Goal: Task Accomplishment & Management: Manage account settings

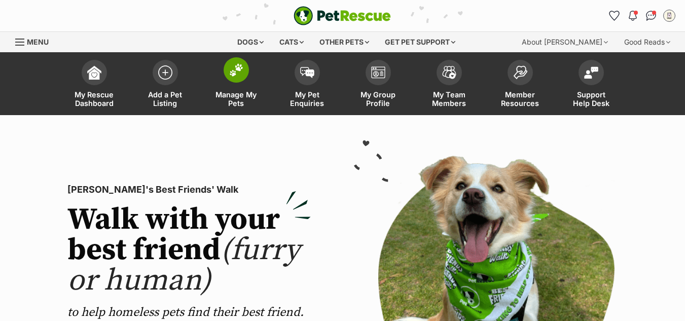
click at [235, 71] on img at bounding box center [236, 69] width 14 height 13
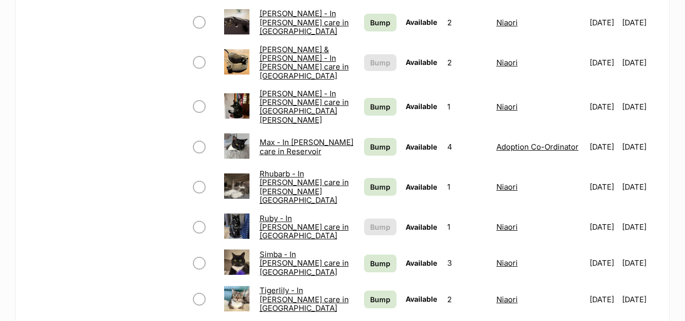
scroll to position [553, 0]
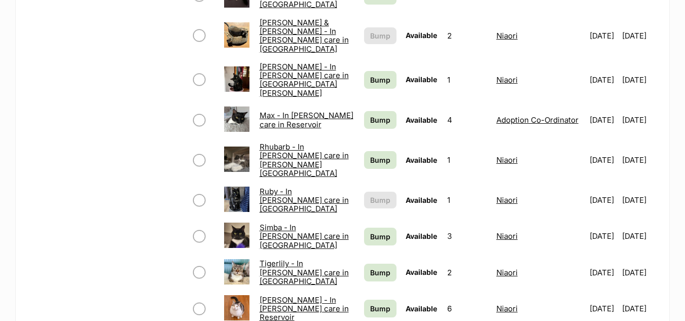
click at [273, 223] on link "Simba - In foster care in Heidelberg" at bounding box center [304, 236] width 89 height 27
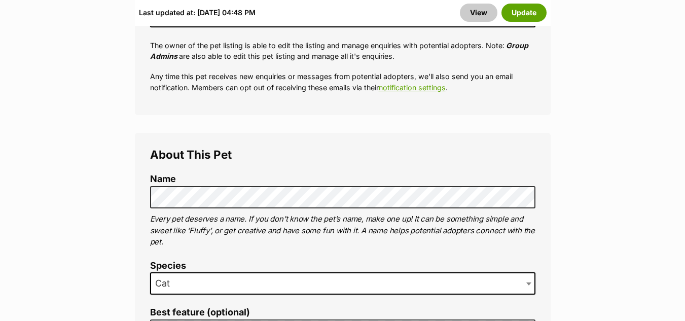
scroll to position [539, 0]
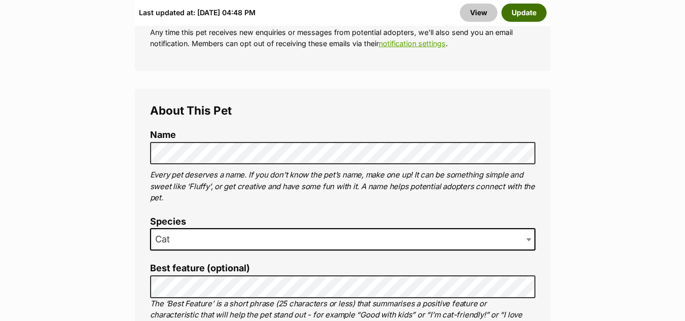
click at [526, 15] on button "Update" at bounding box center [523, 13] width 45 height 18
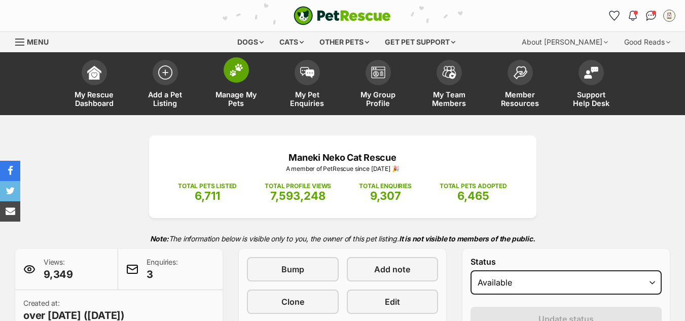
click at [231, 72] on img at bounding box center [236, 69] width 14 height 13
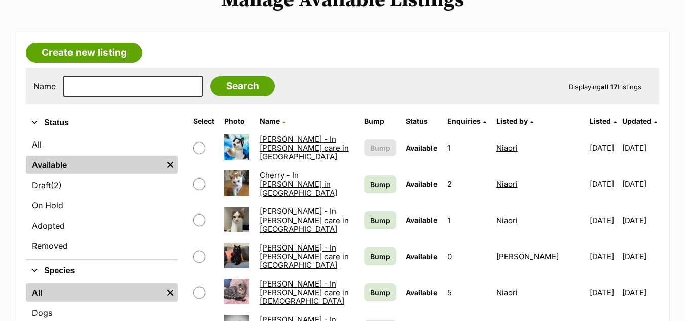
scroll to position [156, 0]
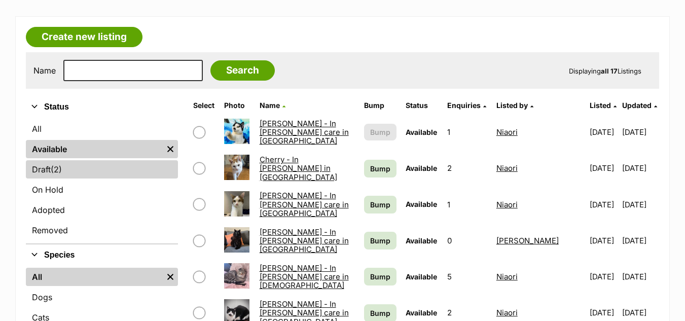
click at [46, 168] on link "Draft (2) Items" at bounding box center [102, 169] width 152 height 18
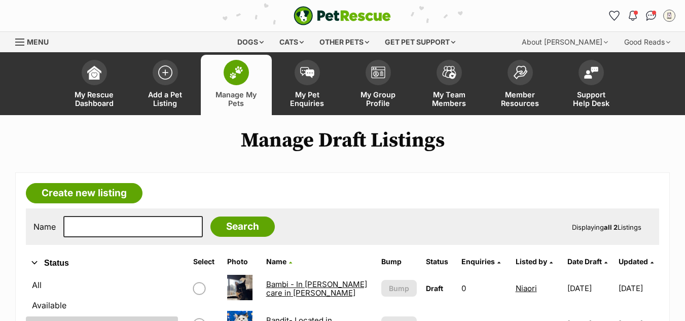
click at [284, 284] on link "Bambi - In [PERSON_NAME] care in [PERSON_NAME]" at bounding box center [316, 288] width 101 height 18
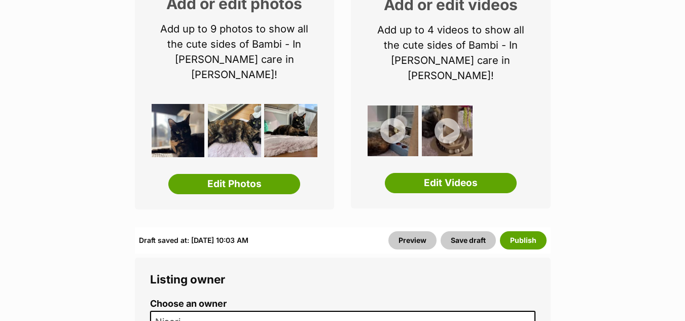
drag, startPoint x: 689, startPoint y: 21, endPoint x: 692, endPoint y: 35, distance: 14.4
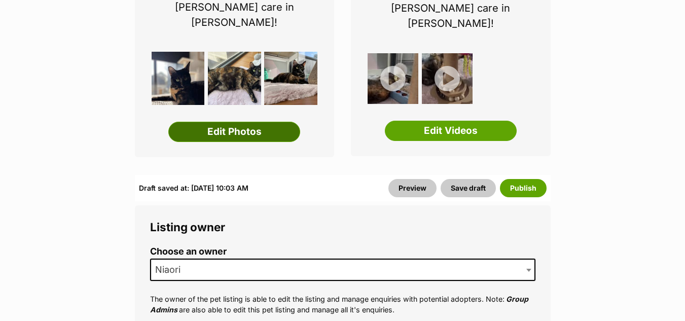
click at [239, 122] on link "Edit Photos" at bounding box center [234, 132] width 132 height 20
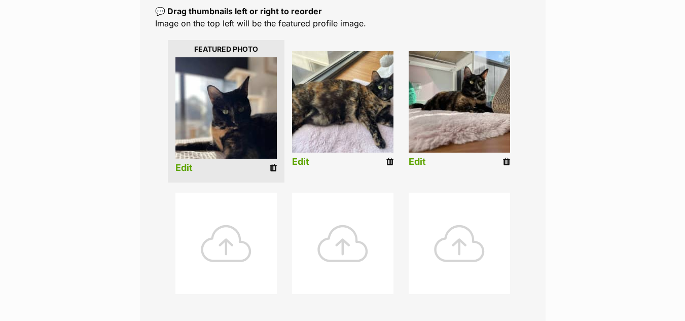
scroll to position [249, 0]
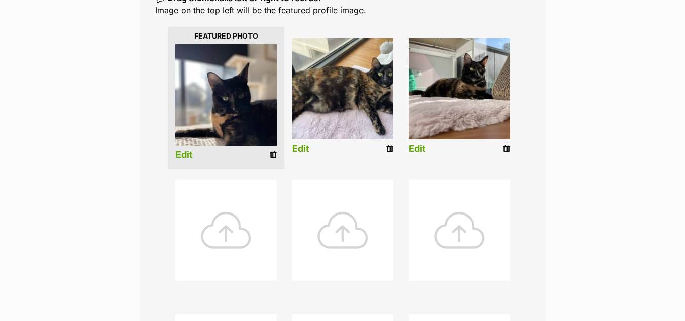
click at [274, 150] on icon at bounding box center [273, 154] width 7 height 9
click at [273, 150] on icon at bounding box center [273, 154] width 7 height 9
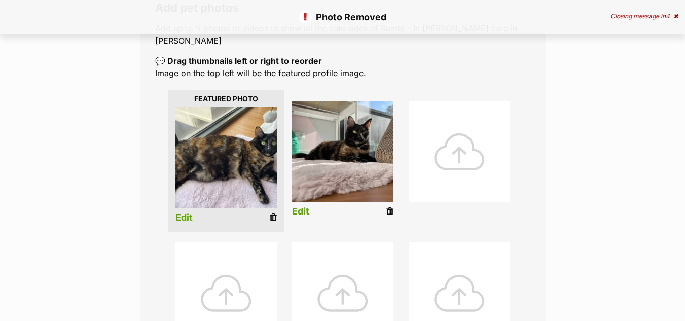
scroll to position [223, 0]
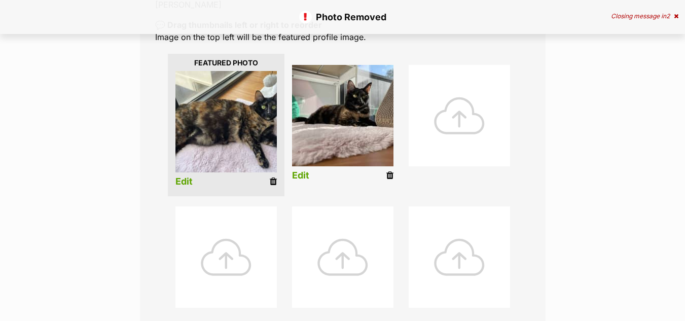
click at [272, 177] on icon at bounding box center [273, 181] width 7 height 9
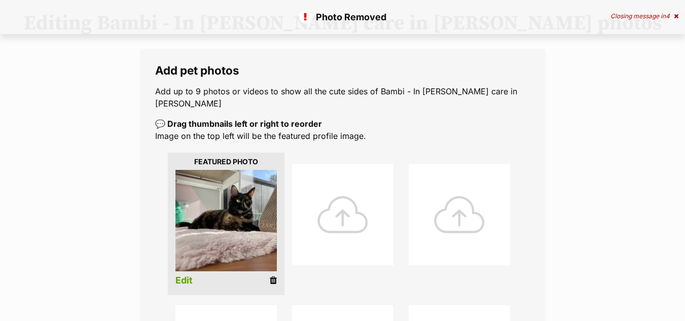
scroll to position [144, 0]
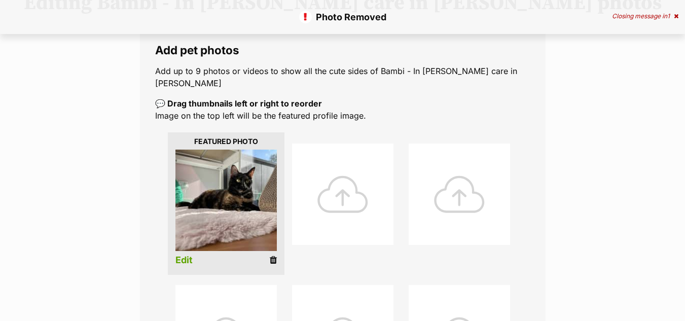
click at [273, 255] on icon at bounding box center [273, 259] width 7 height 9
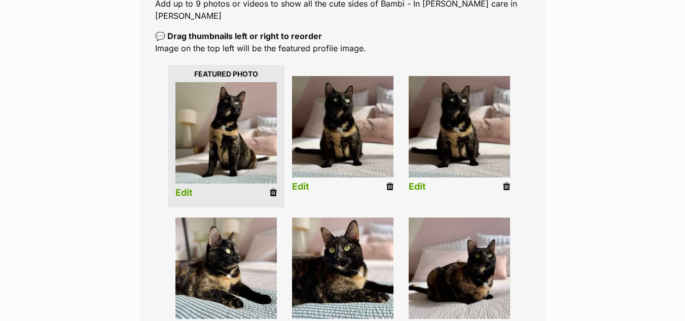
scroll to position [223, 0]
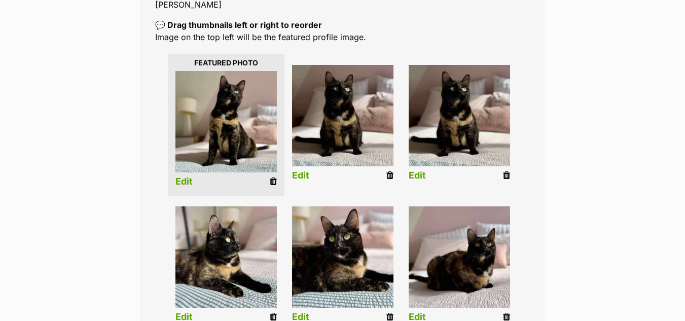
click at [505, 171] on icon at bounding box center [506, 175] width 7 height 9
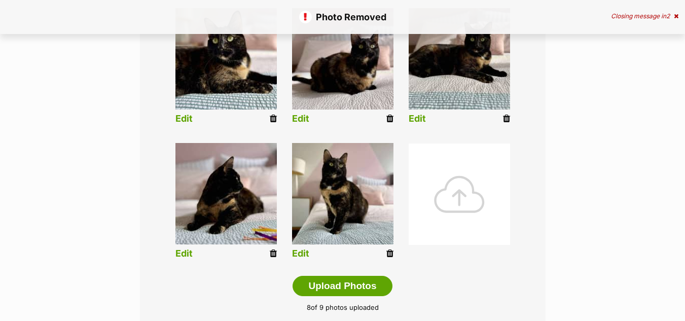
click at [450, 183] on div at bounding box center [459, 193] width 101 height 101
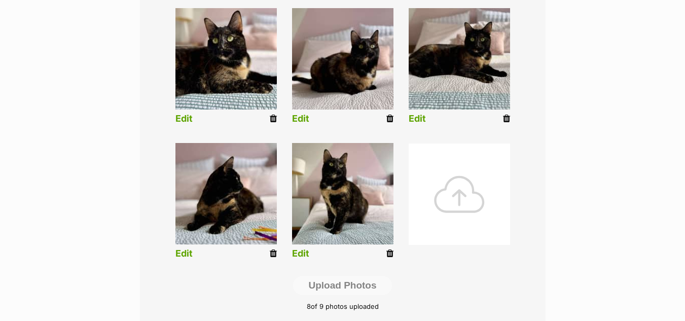
click at [465, 180] on div at bounding box center [459, 193] width 101 height 101
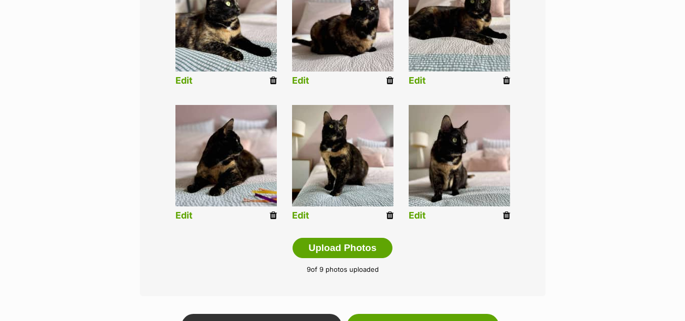
scroll to position [482, 0]
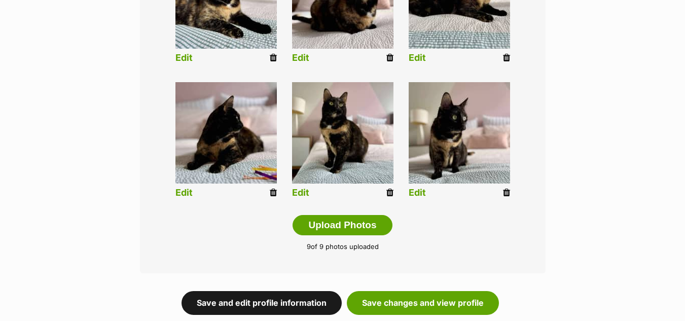
click at [297, 291] on link "Save and edit profile information" at bounding box center [261, 302] width 160 height 23
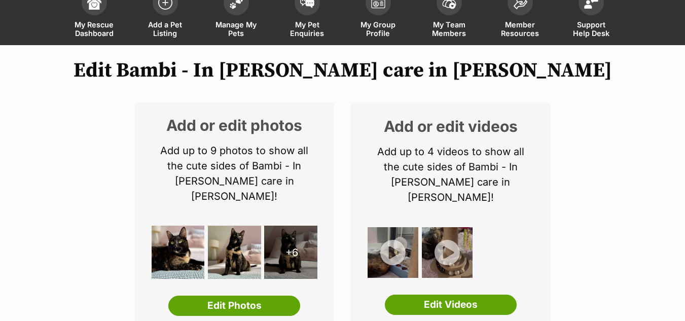
scroll to position [131, 0]
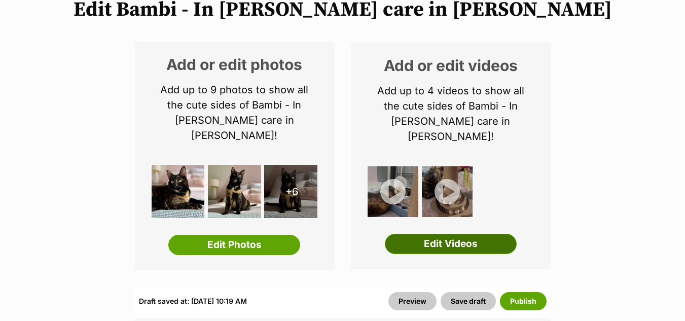
click at [452, 234] on link "Edit Videos" at bounding box center [451, 244] width 132 height 20
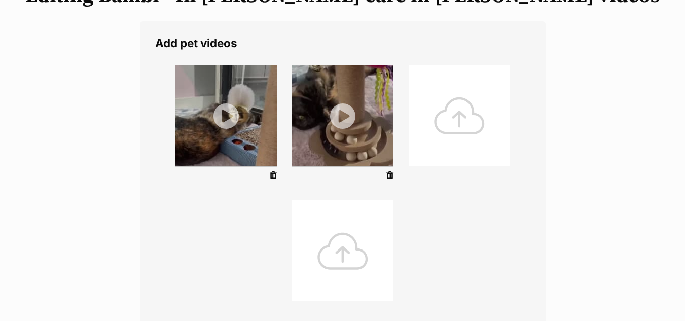
scroll to position [163, 0]
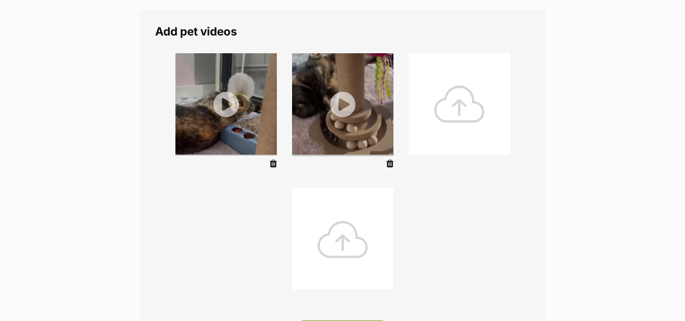
click at [391, 165] on icon at bounding box center [389, 163] width 7 height 9
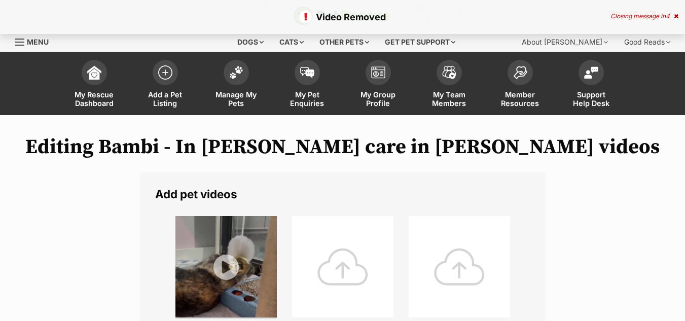
click at [346, 249] on div at bounding box center [342, 266] width 101 height 101
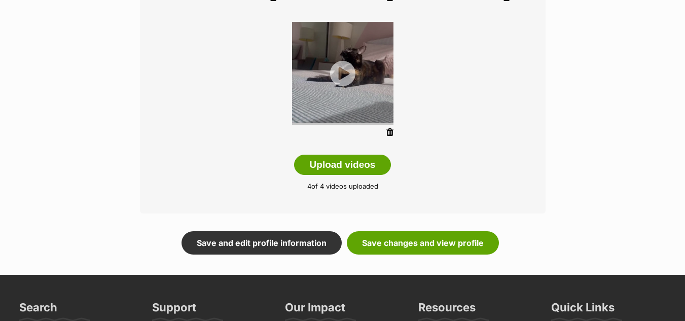
scroll to position [361, 0]
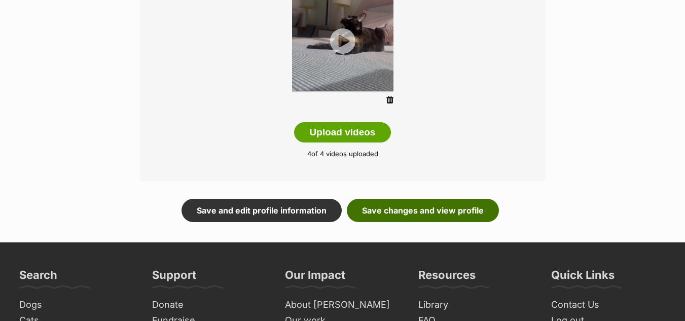
click at [402, 209] on link "Save changes and view profile" at bounding box center [423, 210] width 152 height 23
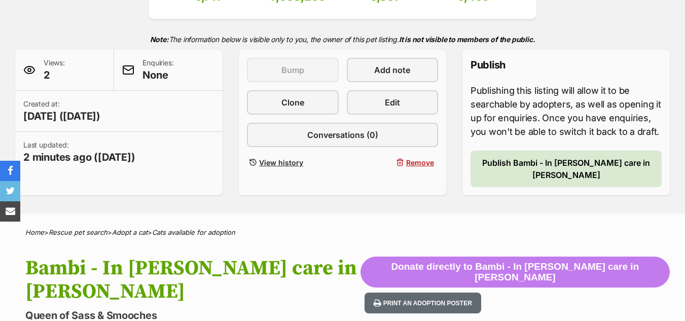
scroll to position [219, 0]
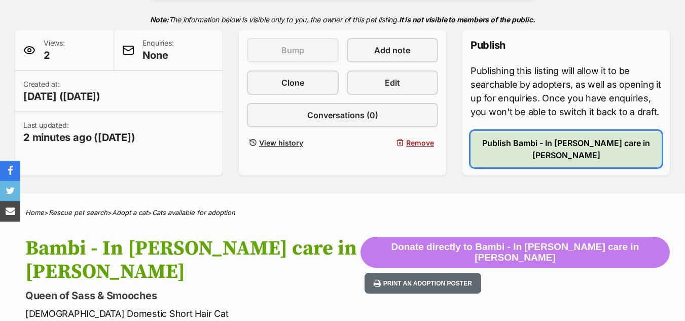
click at [535, 145] on span "Publish Bambi - In foster care in Macleod" at bounding box center [565, 149] width 177 height 24
